Goal: Information Seeking & Learning: Understand process/instructions

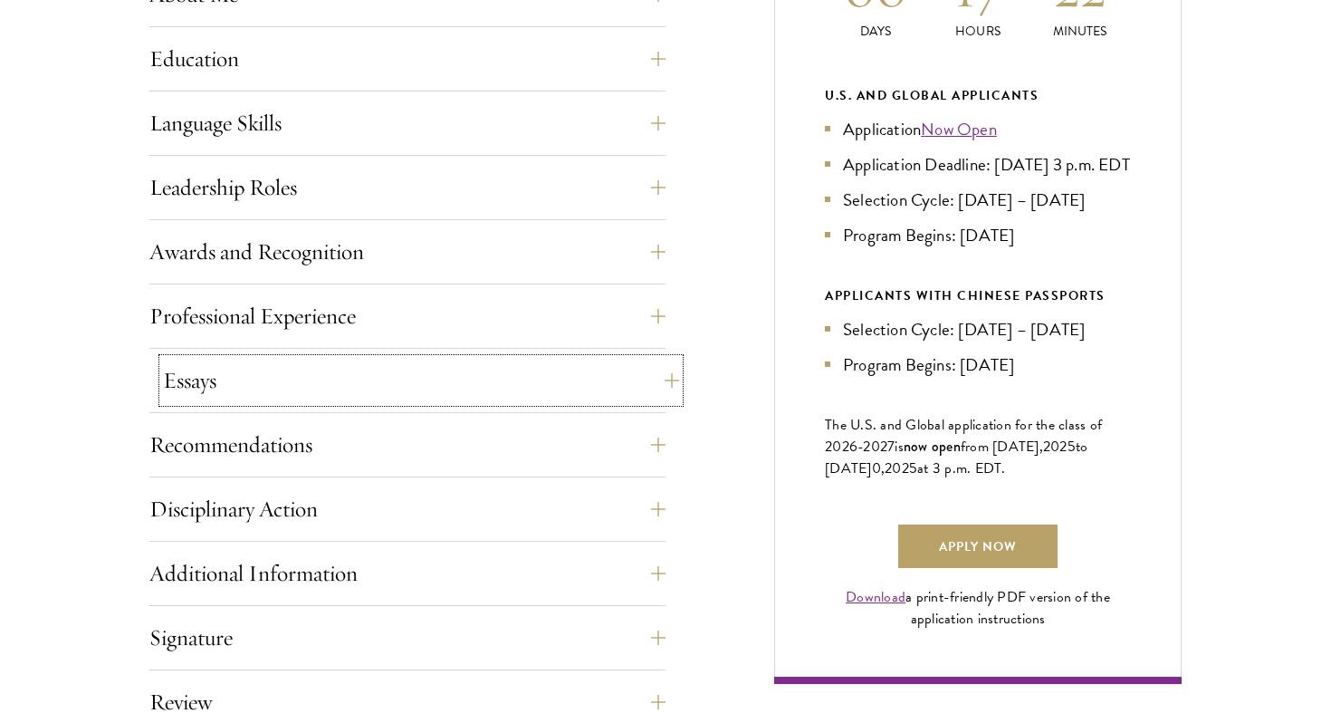
click at [418, 381] on button "Essays" at bounding box center [421, 380] width 516 height 43
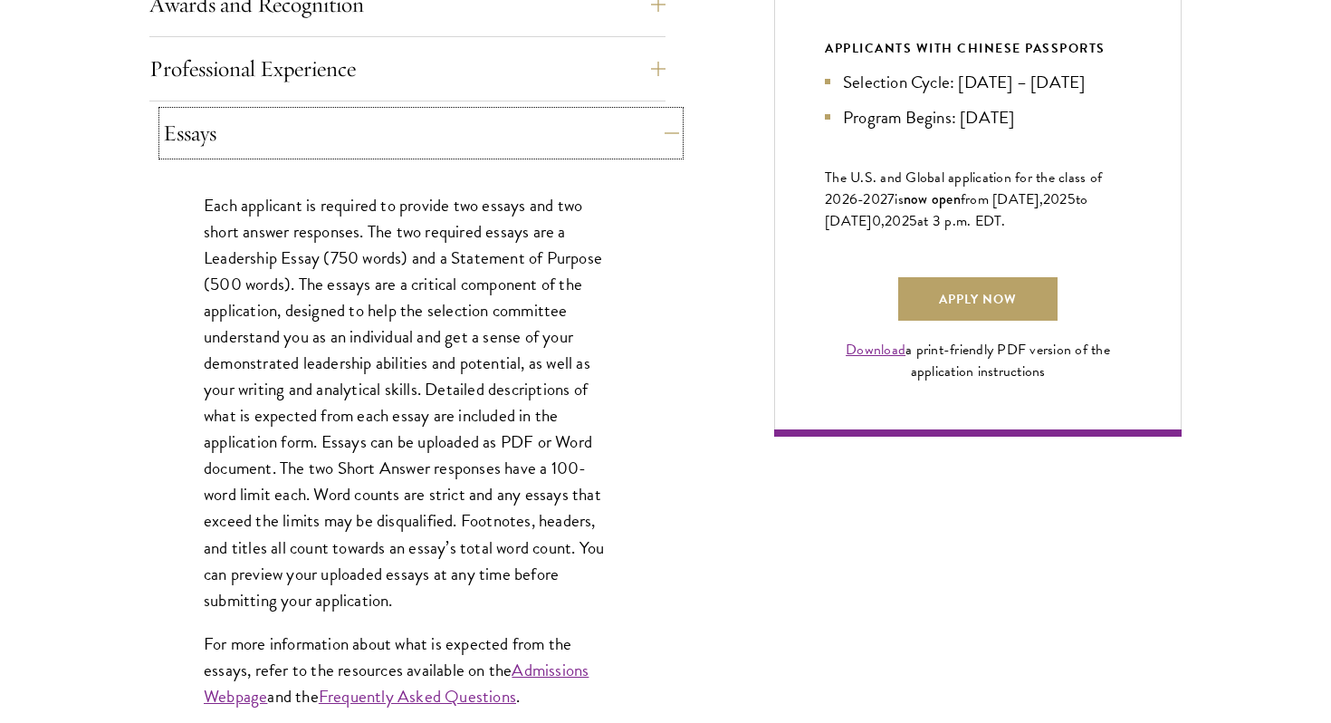
scroll to position [1238, 0]
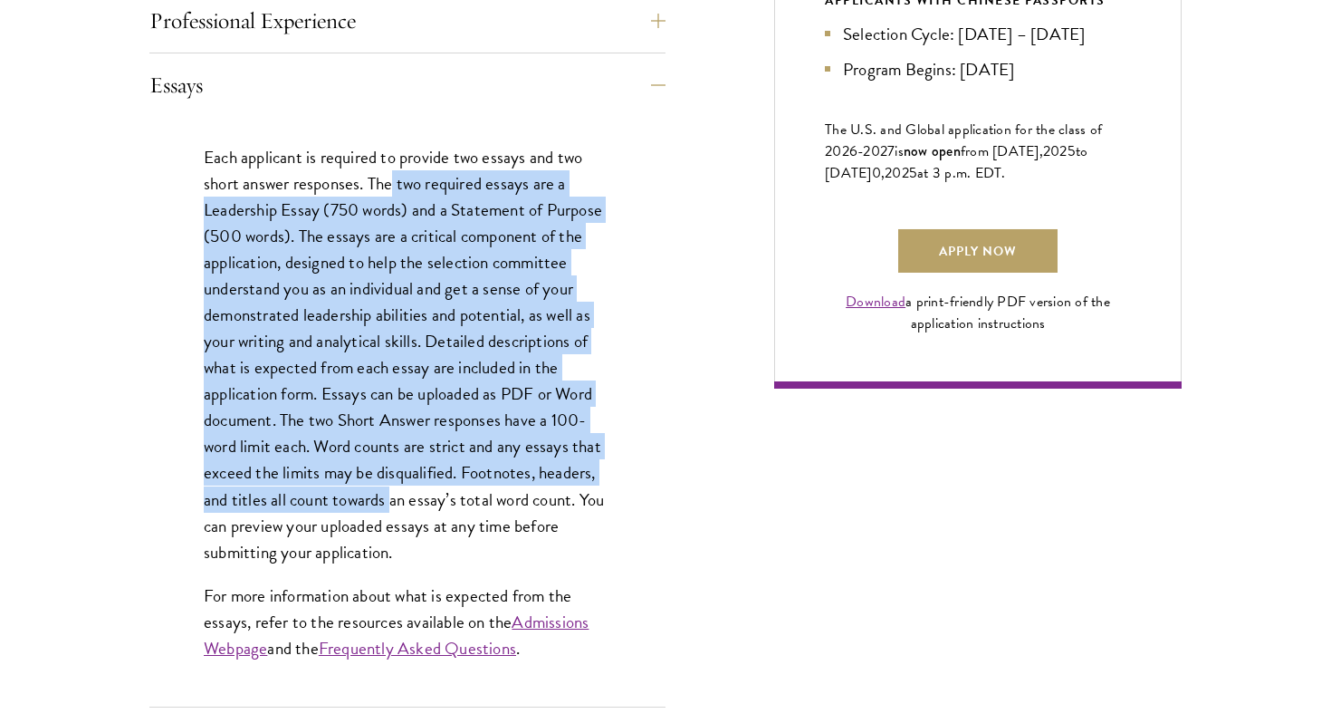
drag, startPoint x: 395, startPoint y: 174, endPoint x: 395, endPoint y: 501, distance: 327.0
click at [394, 500] on p "Each applicant is required to provide two essays and two short answer responses…" at bounding box center [408, 354] width 408 height 421
click at [395, 501] on p "Each applicant is required to provide two essays and two short answer responses…" at bounding box center [408, 354] width 408 height 421
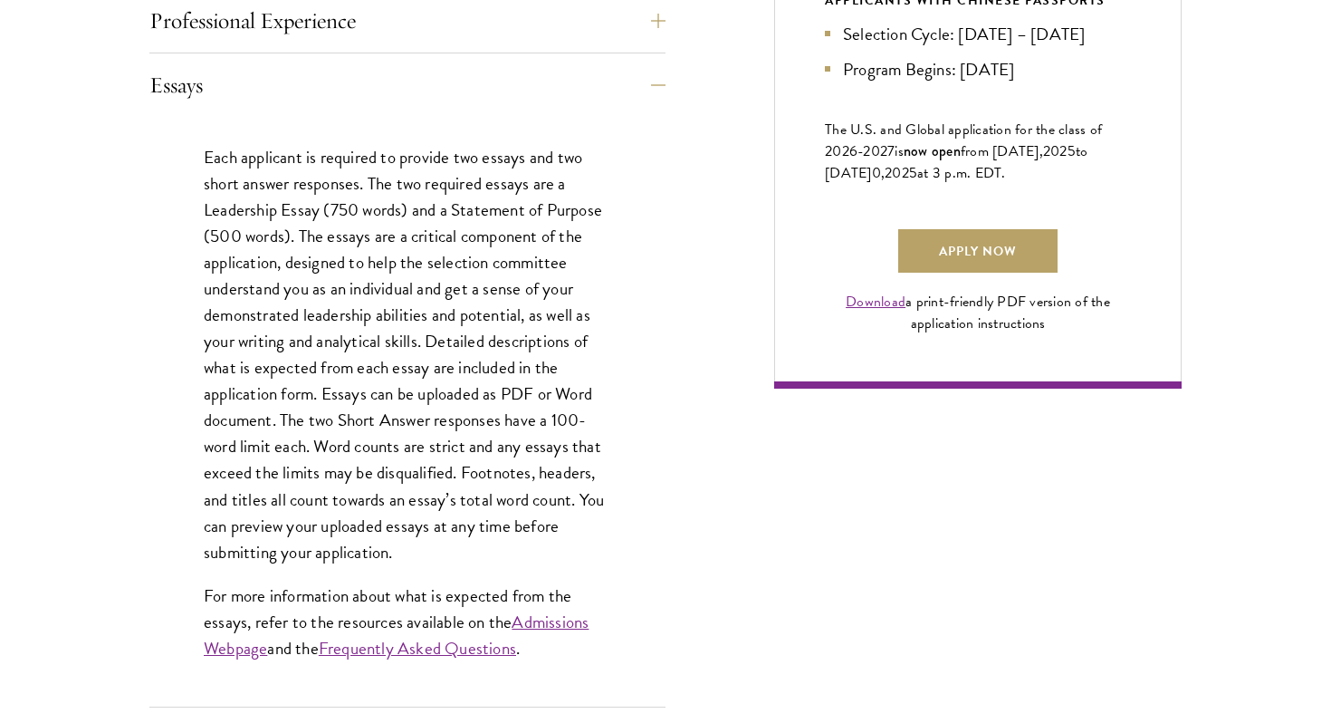
scroll to position [1279, 0]
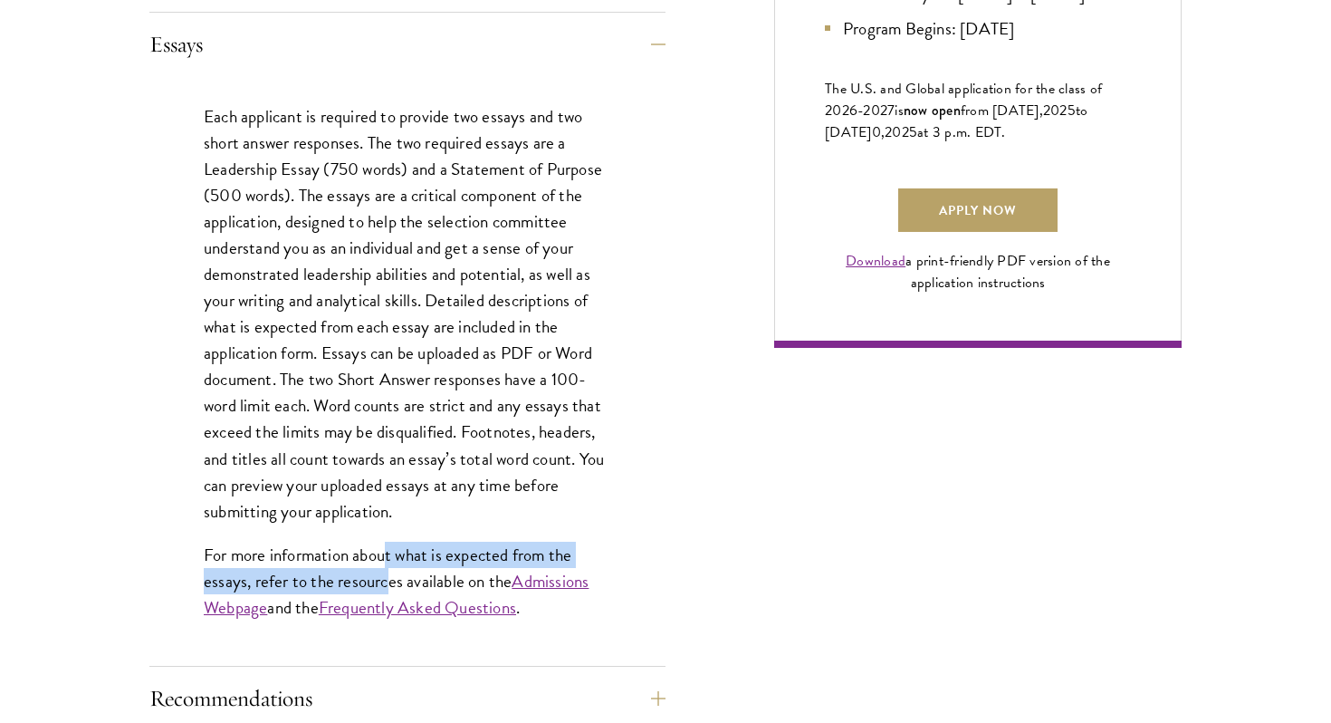
drag, startPoint x: 386, startPoint y: 569, endPoint x: 387, endPoint y: 551, distance: 18.1
click at [387, 551] on p "For more information about what is expected from the essays, refer to the resou…" at bounding box center [408, 581] width 408 height 79
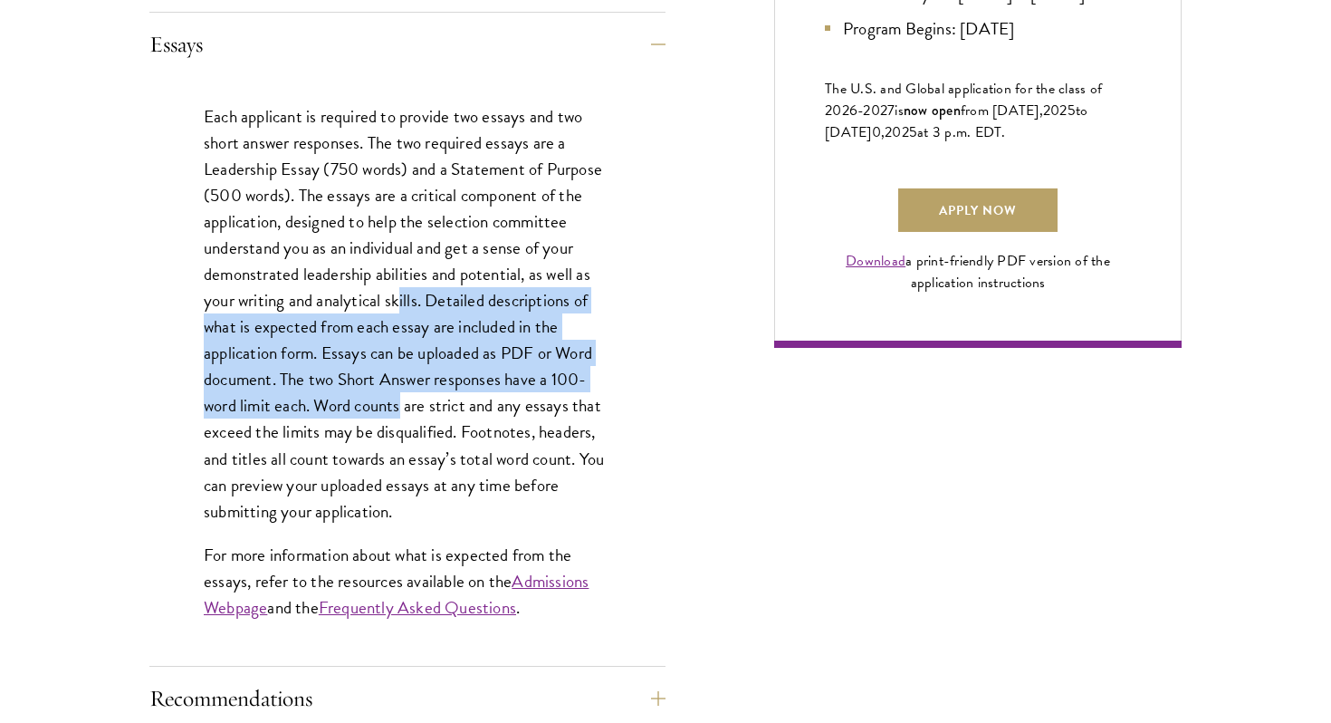
drag, startPoint x: 400, startPoint y: 302, endPoint x: 401, endPoint y: 419, distance: 117.8
click at [400, 418] on p "Each applicant is required to provide two essays and two short answer responses…" at bounding box center [408, 313] width 408 height 421
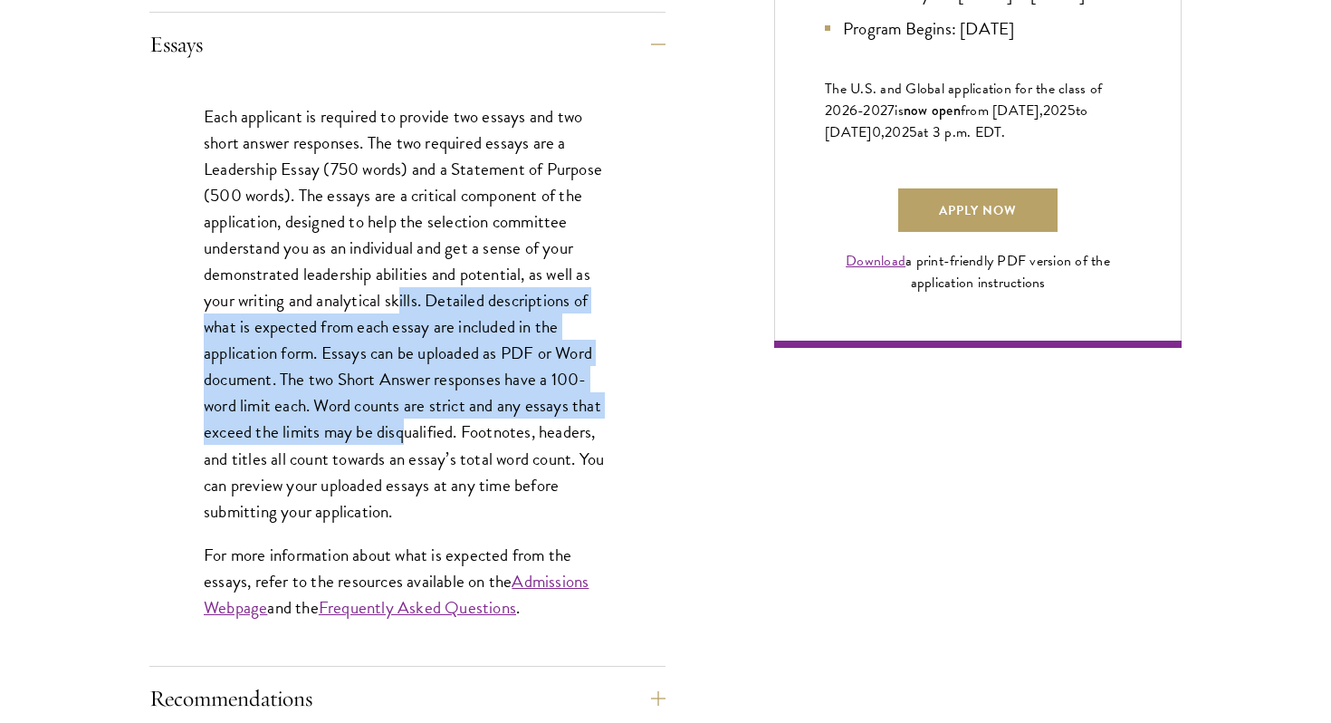
click at [401, 419] on p "Each applicant is required to provide two essays and two short answer responses…" at bounding box center [408, 313] width 408 height 421
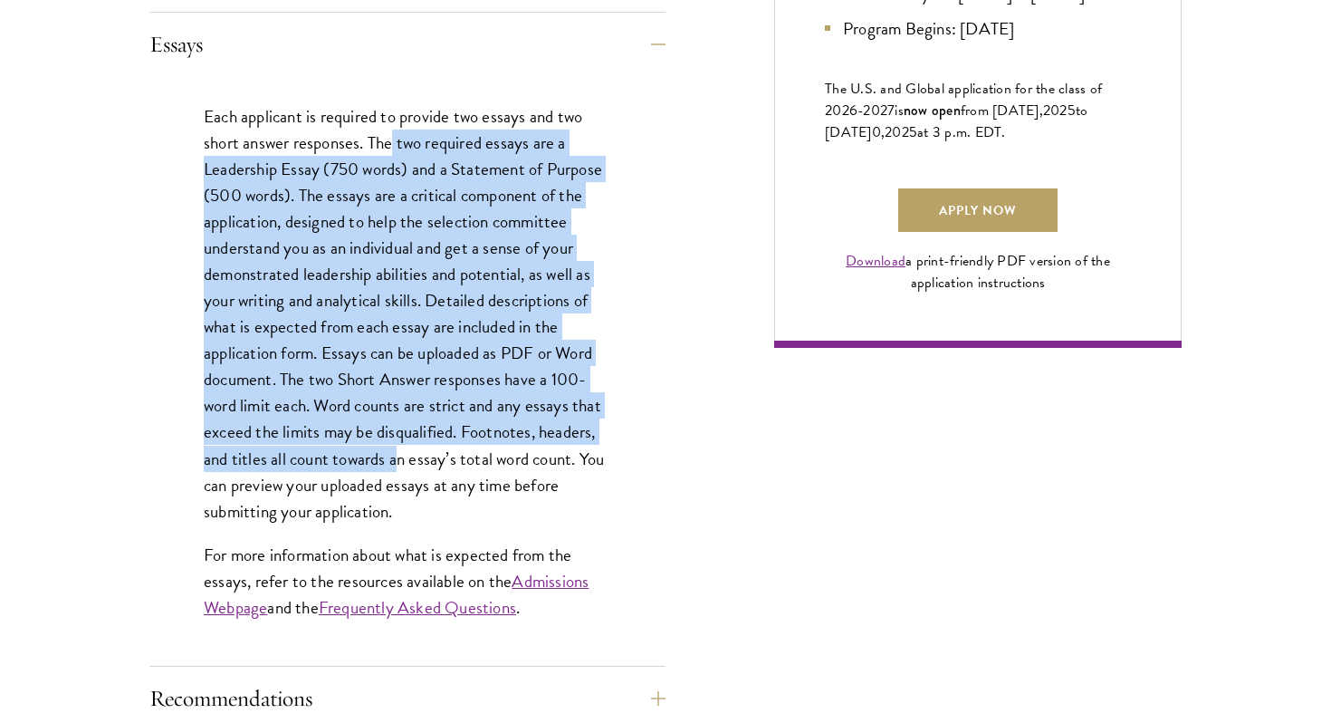
drag, startPoint x: 401, startPoint y: 465, endPoint x: 395, endPoint y: 152, distance: 312.5
click at [395, 152] on p "Each applicant is required to provide two essays and two short answer responses…" at bounding box center [408, 313] width 408 height 421
